Goal: Transaction & Acquisition: Purchase product/service

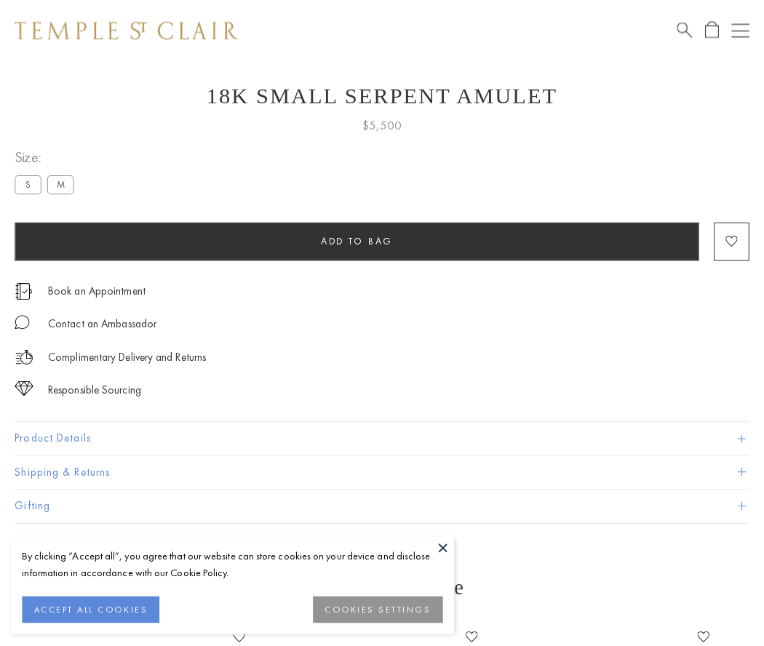
scroll to position [58, 0]
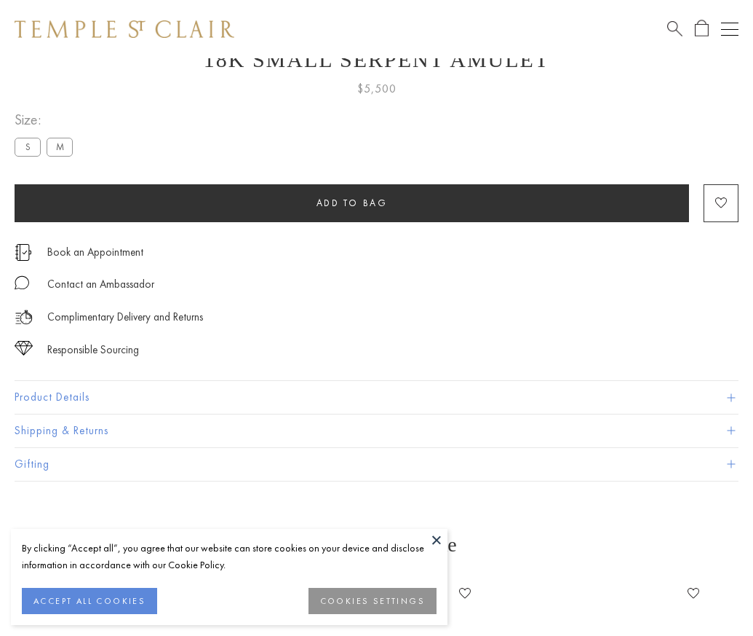
click at [352, 202] on span "Add to bag" at bounding box center [352, 203] width 71 height 12
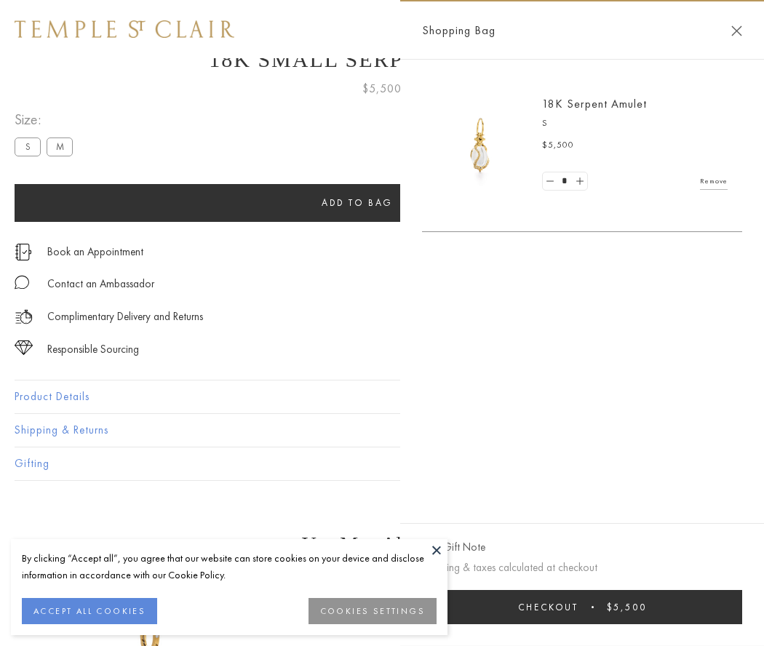
click at [579, 607] on span "Checkout" at bounding box center [548, 607] width 60 height 12
